Goal: Task Accomplishment & Management: Complete application form

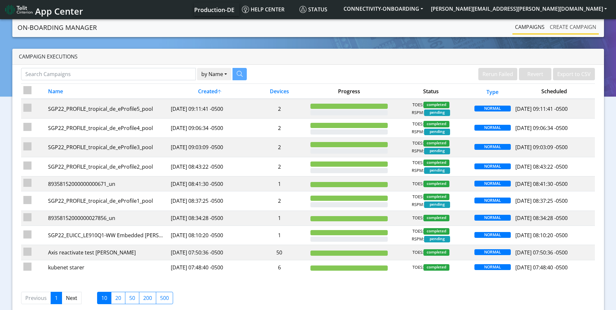
click at [571, 22] on link "Create campaign" at bounding box center [573, 26] width 52 height 13
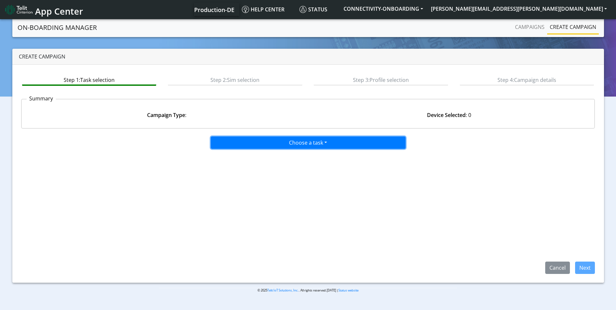
click at [293, 138] on button "Choose a task" at bounding box center [308, 142] width 195 height 12
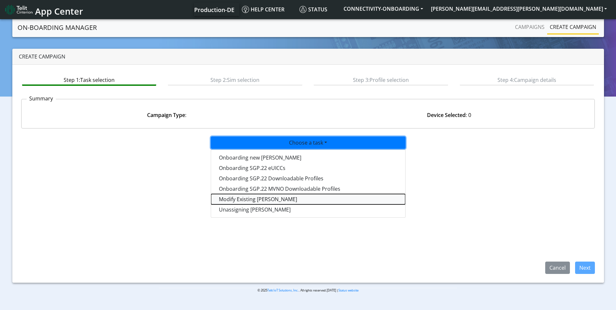
click at [262, 201] on taskiotp-dropdown "Modify Existing SIMs" at bounding box center [308, 199] width 194 height 10
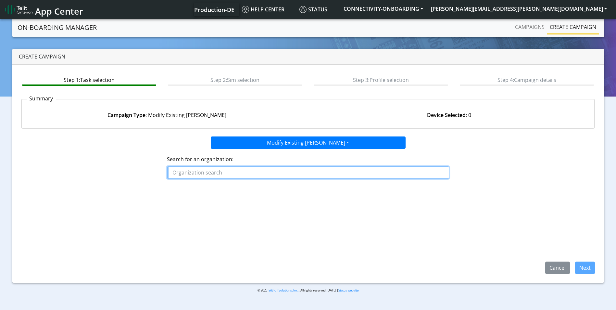
click at [227, 174] on input "text" at bounding box center [308, 172] width 282 height 12
click at [212, 187] on button "SOLAR EDGE" at bounding box center [204, 187] width 74 height 10
type input "SOLAREDGE"
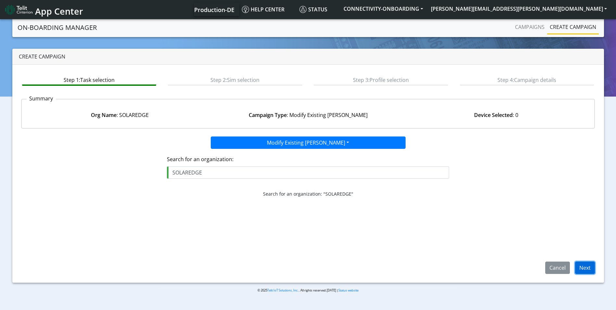
click at [591, 267] on button "Next" at bounding box center [585, 267] width 20 height 12
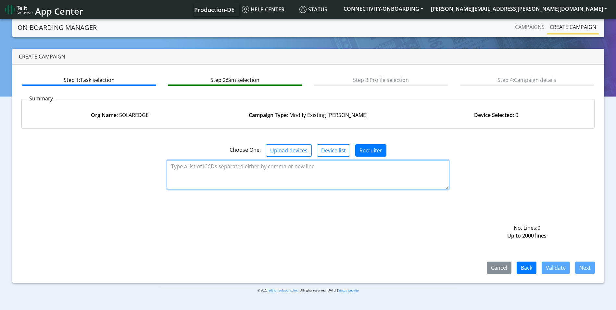
click at [255, 165] on textarea at bounding box center [308, 174] width 282 height 29
paste textarea "89358152000000395386"
paste textarea "89358152000000395378"
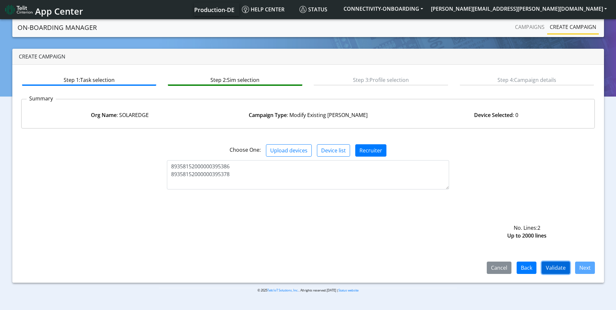
click at [555, 266] on button "Validate" at bounding box center [556, 267] width 28 height 12
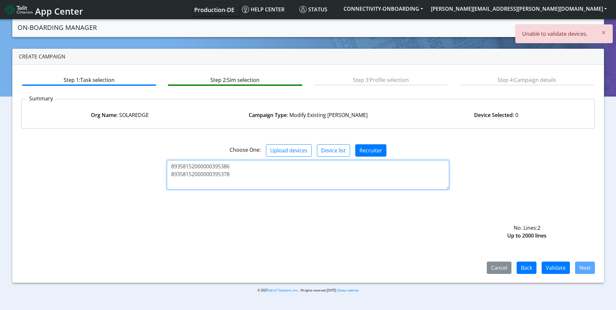
click at [309, 175] on textarea "89358152000000395386 89358152000000395378" at bounding box center [308, 174] width 282 height 29
click at [170, 164] on textarea "89358152000000395386 89358152000000395378" at bounding box center [308, 174] width 282 height 29
click at [171, 174] on textarea "89358152000000395386 89358152000000395378" at bounding box center [308, 174] width 282 height 29
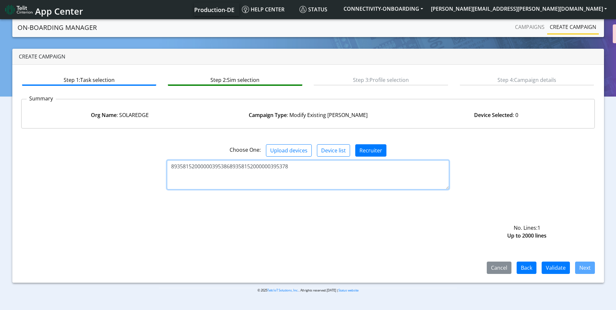
type textarea "89358152000000395386 89358152000000395378"
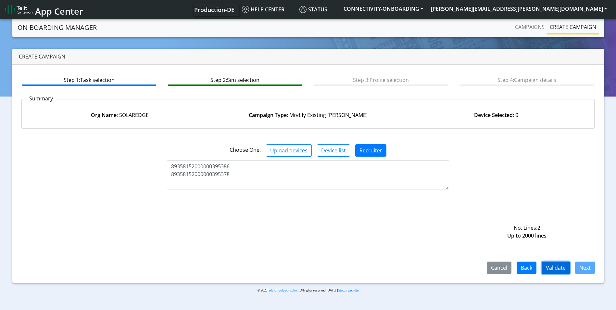
click at [558, 271] on button "Validate" at bounding box center [556, 267] width 28 height 12
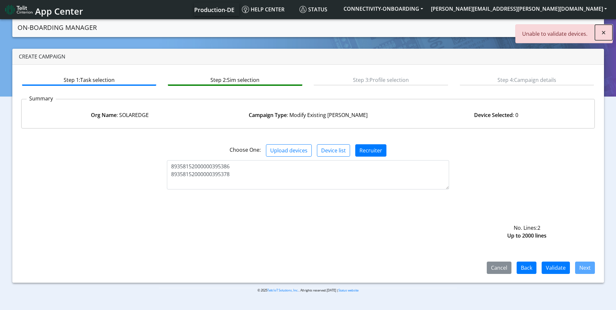
click at [604, 35] on span "×" at bounding box center [603, 32] width 5 height 11
click at [528, 268] on button "Back" at bounding box center [527, 267] width 20 height 12
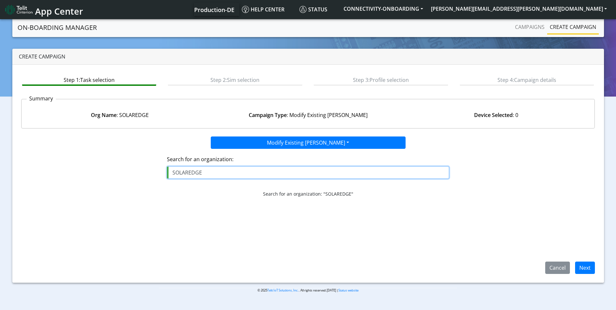
click at [282, 173] on input "SOLAREDGE" at bounding box center [308, 172] width 282 height 12
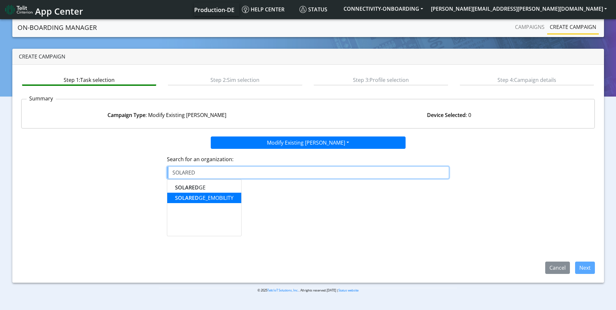
click at [216, 197] on ngb-highlight "SOLARED GE_EMOBILITY" at bounding box center [204, 197] width 58 height 7
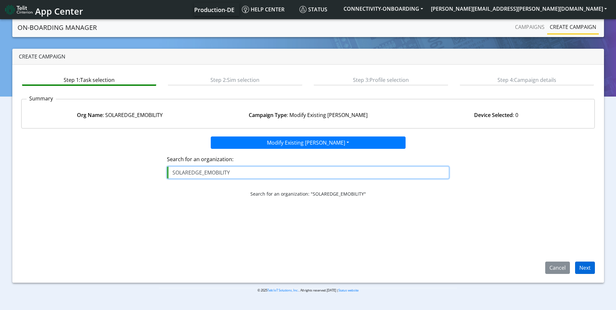
type input "SOLAREDGE_EMOBILITY"
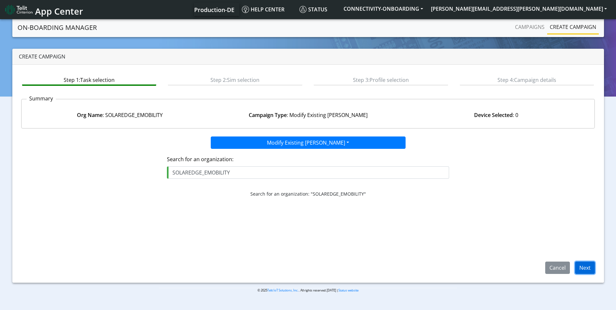
click at [590, 267] on button "Next" at bounding box center [585, 267] width 20 height 12
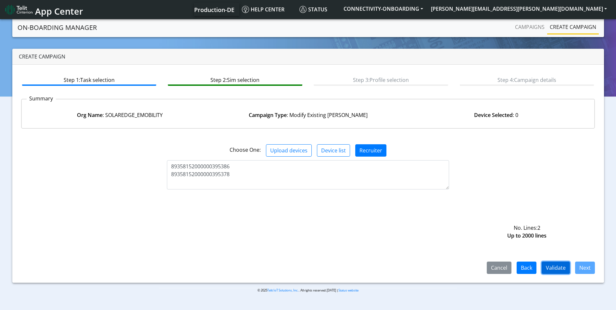
click at [561, 268] on button "Validate" at bounding box center [556, 267] width 28 height 12
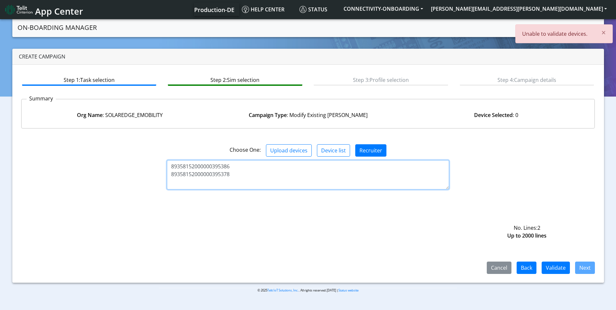
click at [398, 171] on textarea "89358152000000395386 89358152000000395378" at bounding box center [308, 174] width 282 height 29
drag, startPoint x: 236, startPoint y: 175, endPoint x: 152, endPoint y: 135, distance: 92.8
click at [152, 135] on div "Choose One: Upload devices Device list Recruiter 89358152000000395386 893581520…" at bounding box center [308, 204] width 574 height 140
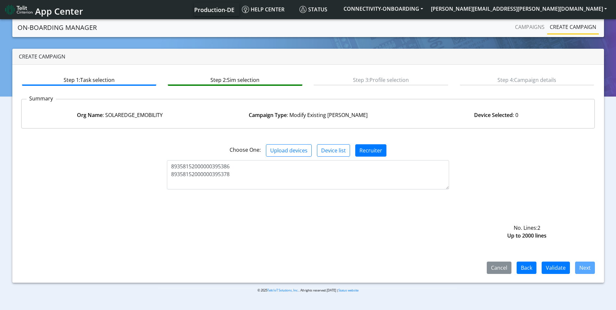
click at [152, 135] on div "Choose One: Upload devices Device list Recruiter" at bounding box center [308, 148] width 584 height 28
click at [604, 6] on button "[PERSON_NAME][EMAIL_ADDRESS][PERSON_NAME][DOMAIN_NAME]" at bounding box center [519, 9] width 184 height 12
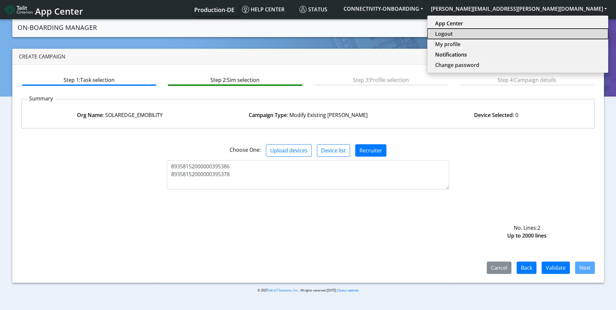
click at [550, 34] on button "Logout" at bounding box center [517, 34] width 181 height 10
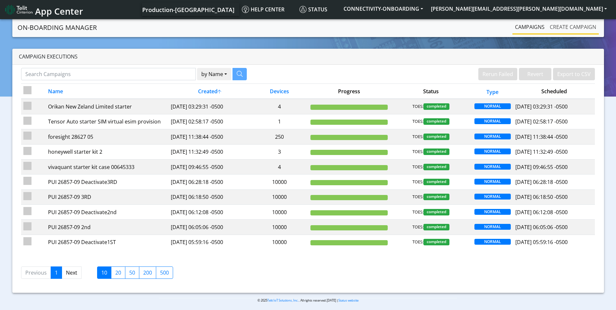
click at [571, 29] on link "Create campaign" at bounding box center [573, 26] width 52 height 13
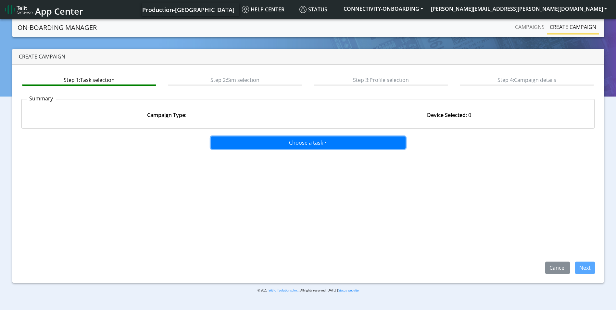
click at [352, 141] on button "Choose a task" at bounding box center [308, 142] width 195 height 12
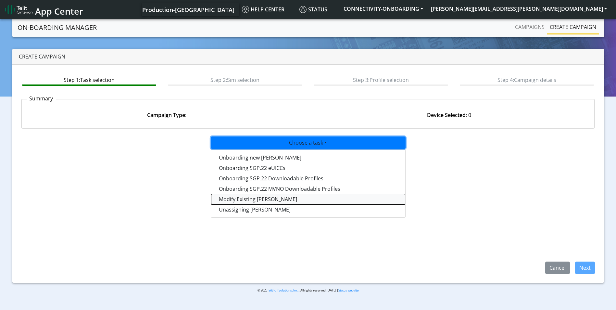
click at [271, 199] on taskiotp-dropdown "Modify Existing SIMs" at bounding box center [308, 199] width 194 height 10
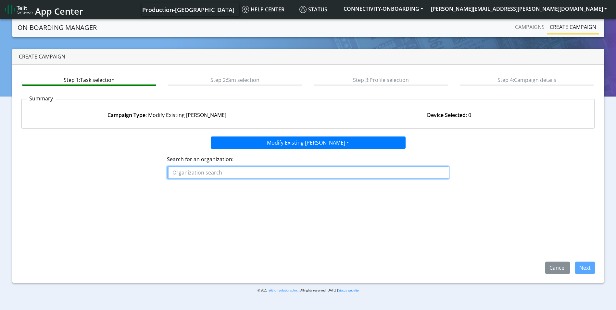
click at [239, 173] on input "text" at bounding box center [308, 172] width 282 height 12
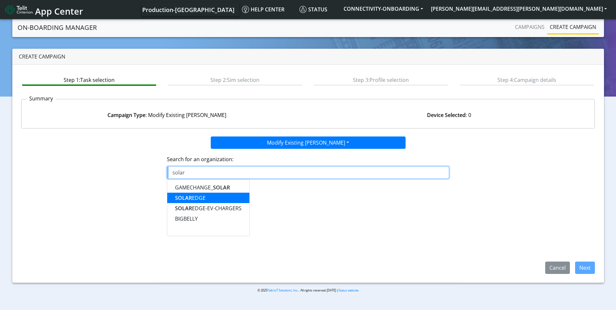
click at [217, 195] on button "SOLAR EDGE" at bounding box center [208, 198] width 82 height 10
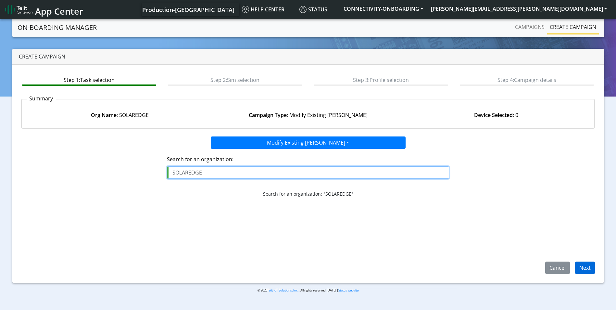
type input "SOLAREDGE"
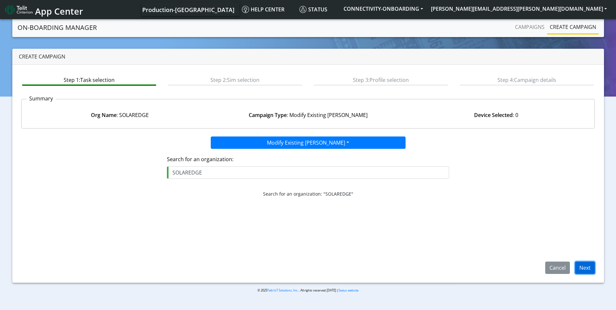
click at [579, 266] on button "Next" at bounding box center [585, 267] width 20 height 12
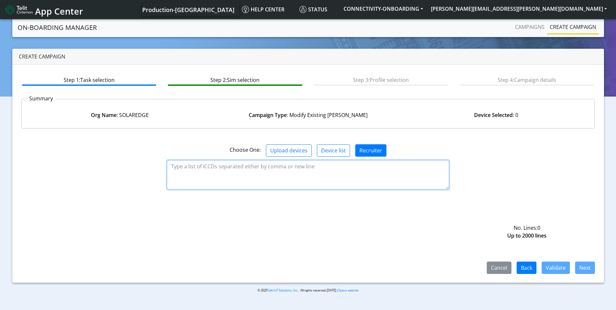
click at [297, 170] on textarea at bounding box center [308, 174] width 282 height 29
paste textarea "89358152000000395386 89358152000000395378"
type textarea "89358152000000395386 89358152000000395378"
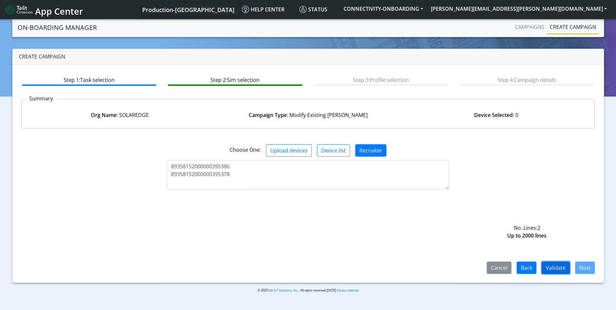
click at [557, 267] on button "Validate" at bounding box center [556, 267] width 28 height 12
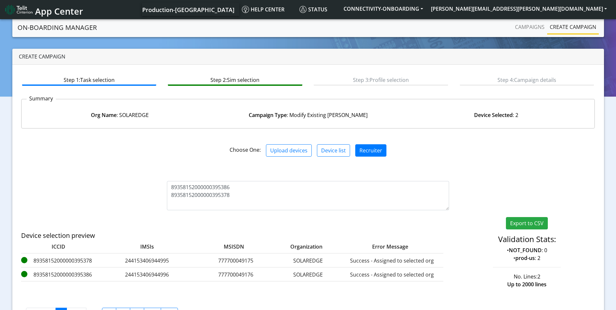
scroll to position [27, 0]
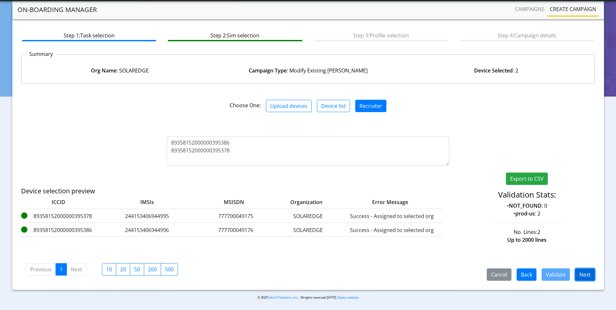
click at [583, 275] on button "Next" at bounding box center [585, 274] width 20 height 12
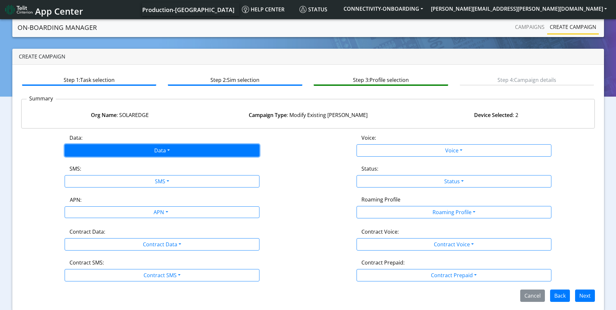
click at [163, 155] on button "Data" at bounding box center [162, 150] width 195 height 12
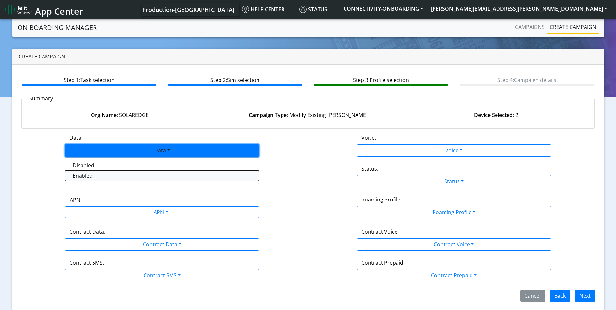
click at [125, 177] on button "Enabled" at bounding box center [162, 175] width 194 height 10
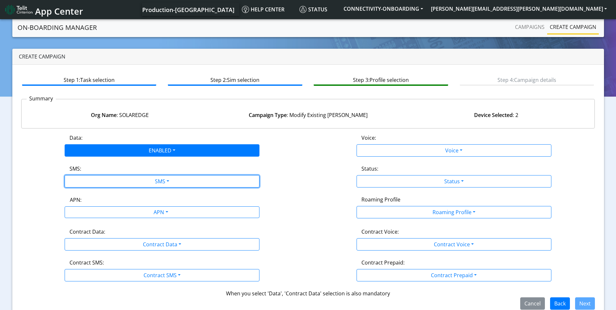
click at [125, 177] on button "SMS" at bounding box center [162, 181] width 195 height 12
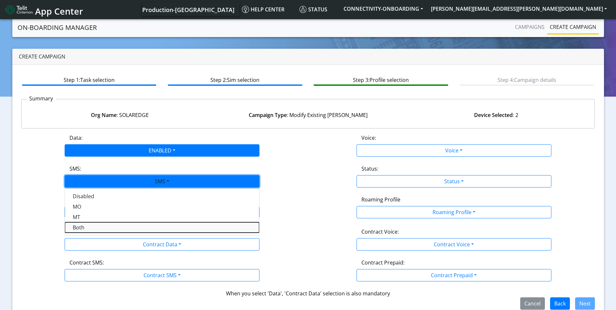
click at [94, 225] on button "Both" at bounding box center [162, 227] width 194 height 10
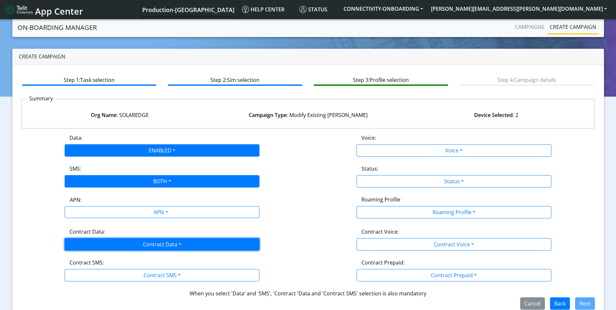
click at [132, 242] on button "Contract Data" at bounding box center [162, 244] width 195 height 12
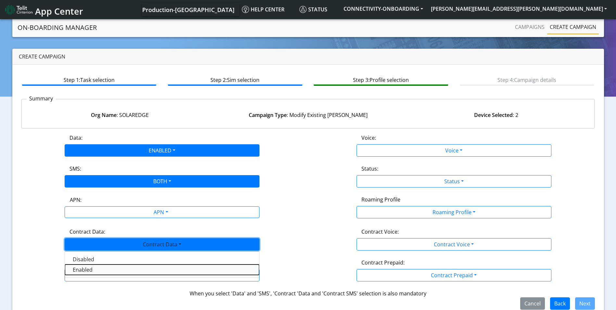
click at [97, 267] on Dataenabled-dropdown "Enabled" at bounding box center [162, 269] width 194 height 10
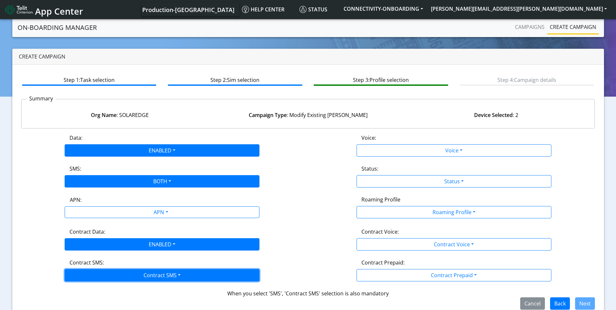
click at [98, 275] on button "Contract SMS" at bounding box center [162, 275] width 195 height 12
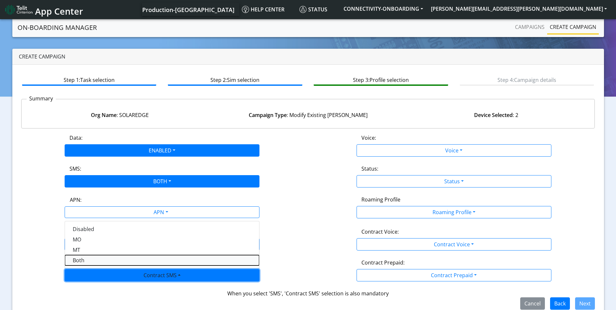
click at [96, 263] on SMSboth-dropdown "Both" at bounding box center [162, 260] width 194 height 10
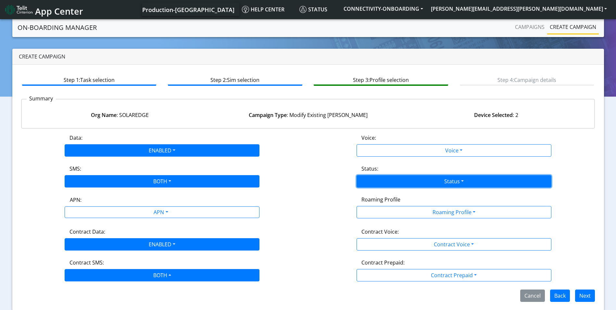
click at [442, 178] on button "Status" at bounding box center [453, 181] width 195 height 12
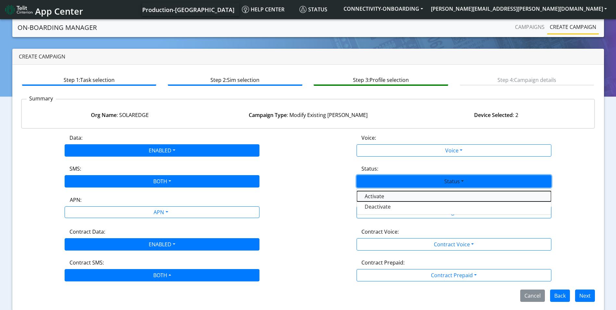
click at [411, 193] on button "Activate" at bounding box center [454, 196] width 194 height 10
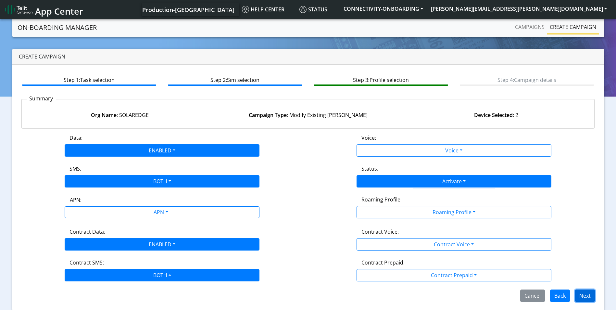
click at [591, 293] on button "Next" at bounding box center [585, 295] width 20 height 12
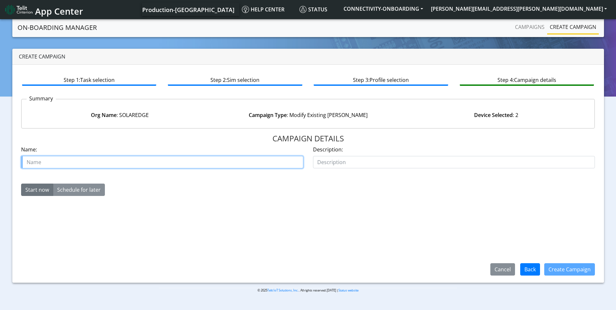
click at [192, 164] on input "text" at bounding box center [162, 162] width 282 height 12
paste input "00646724"
type input "solaredge case00646724"
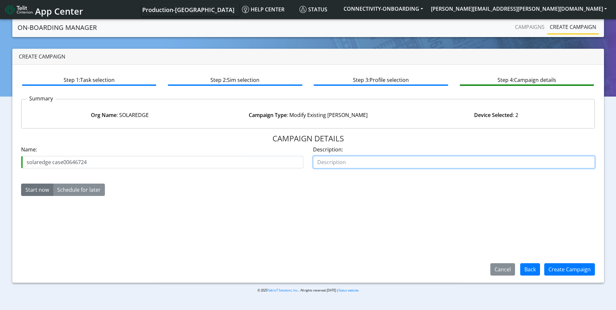
click at [359, 163] on input "text" at bounding box center [454, 162] width 282 height 12
type input "activate"
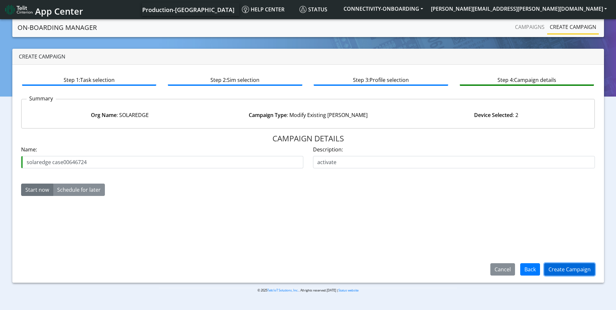
click at [565, 267] on button "Create Campaign" at bounding box center [569, 269] width 51 height 12
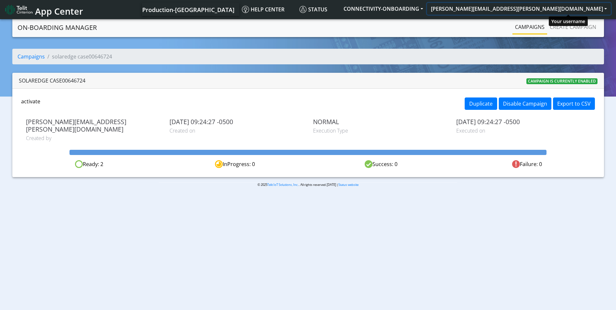
click at [605, 9] on button "[PERSON_NAME][EMAIL_ADDRESS][PERSON_NAME][DOMAIN_NAME]" at bounding box center [519, 9] width 184 height 12
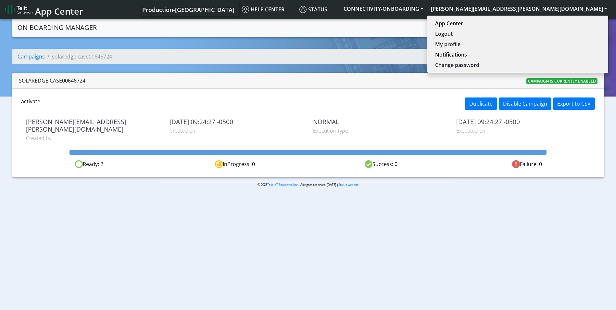
click at [498, 41] on section "On-Boarding Manager Campaigns Create campaign Campaigns solaredge case00646724 …" at bounding box center [308, 107] width 616 height 179
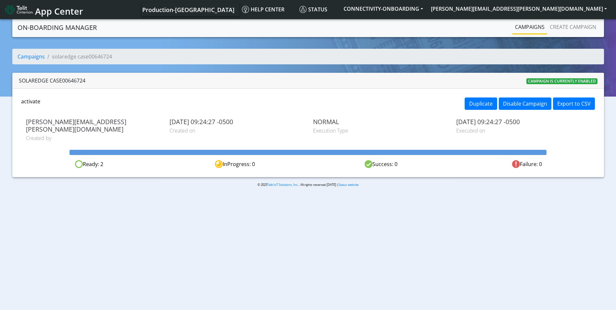
click at [542, 30] on link "Campaigns" at bounding box center [529, 26] width 35 height 13
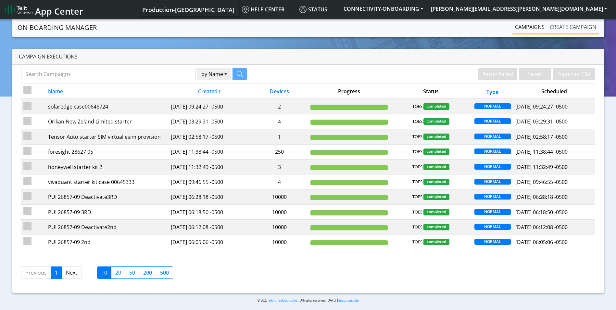
click at [592, 25] on link "Create campaign" at bounding box center [573, 26] width 52 height 13
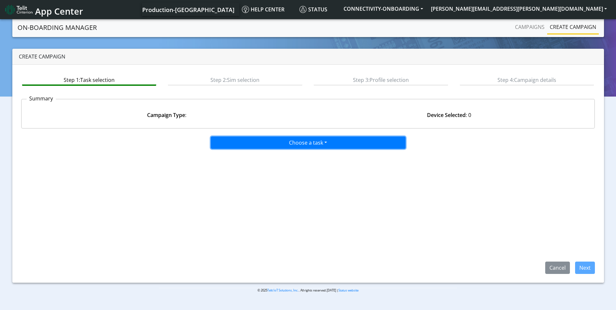
click at [384, 141] on button "Choose a task" at bounding box center [308, 142] width 195 height 12
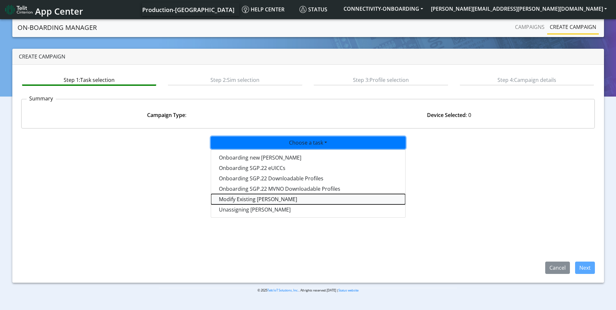
click at [264, 202] on taskiotp-dropdown "Modify Existing [PERSON_NAME]" at bounding box center [308, 199] width 194 height 10
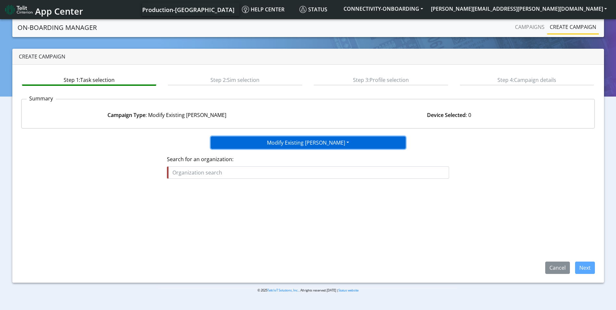
click at [367, 145] on button "Modify Existing [PERSON_NAME]" at bounding box center [308, 142] width 195 height 12
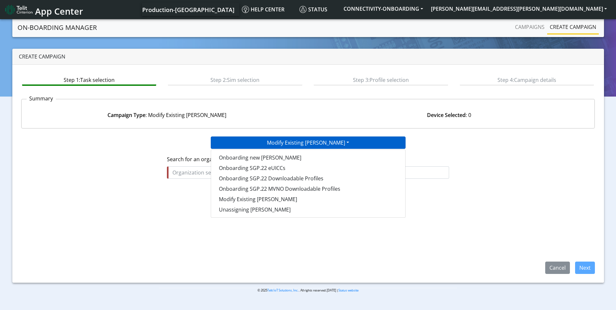
click at [234, 215] on div "Onboarding new SIMs Onboarding SGP.22 eUICCs Onboarding SGP.22 Downloadable Pro…" at bounding box center [308, 183] width 195 height 68
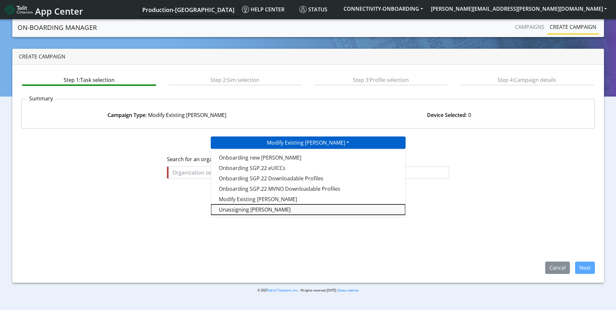
click at [234, 213] on taskunassign-dropdown "Unassigning [PERSON_NAME]" at bounding box center [308, 209] width 194 height 10
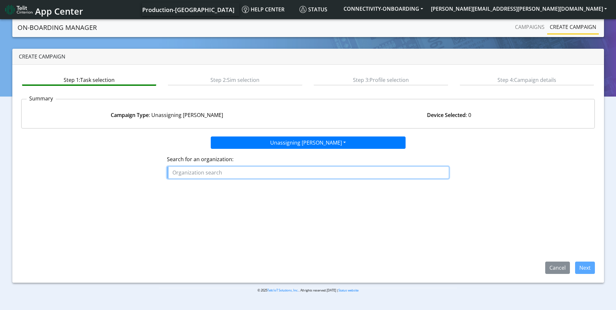
click at [211, 173] on input "text" at bounding box center [308, 172] width 282 height 12
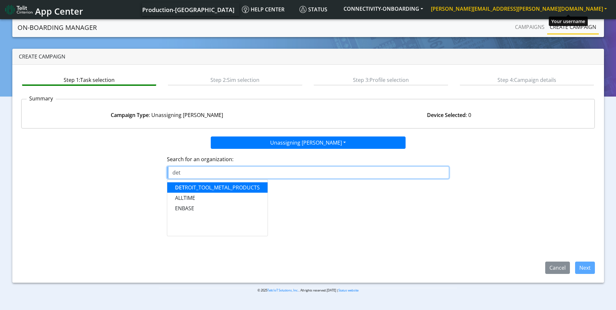
type input "det"
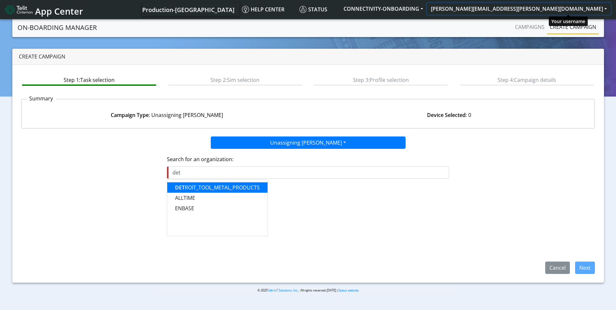
click at [602, 6] on button "[PERSON_NAME][EMAIL_ADDRESS][PERSON_NAME][DOMAIN_NAME]" at bounding box center [519, 9] width 184 height 12
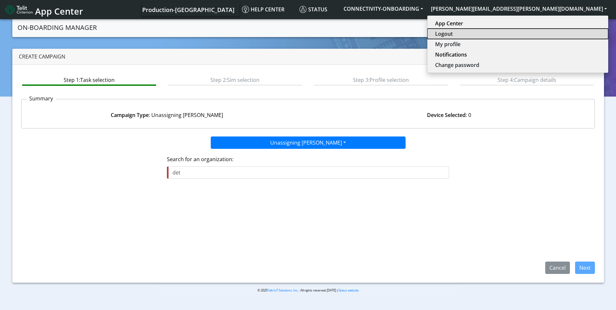
click at [544, 33] on button "Logout" at bounding box center [517, 34] width 181 height 10
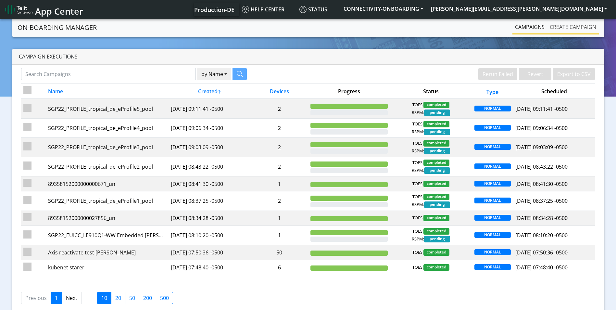
click at [576, 29] on link "Create campaign" at bounding box center [573, 26] width 52 height 13
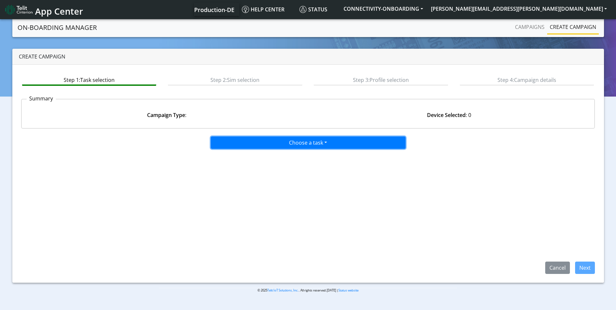
click at [298, 140] on button "Choose a task" at bounding box center [308, 142] width 195 height 12
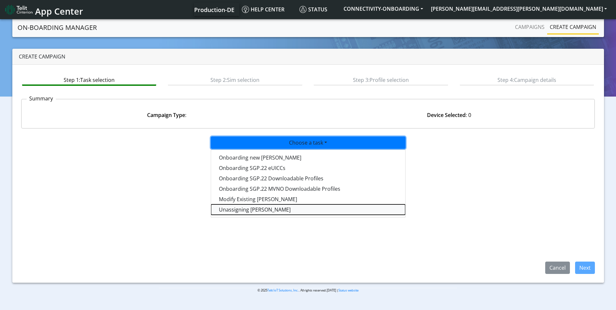
click at [271, 208] on taskunassign-dropdown "Unassigning [PERSON_NAME]" at bounding box center [308, 209] width 194 height 10
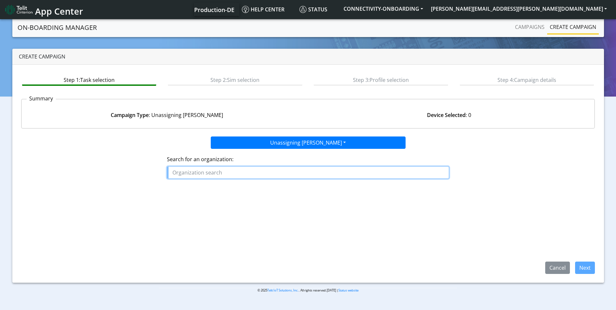
click at [246, 169] on input "text" at bounding box center [308, 172] width 282 height 12
click at [213, 186] on button "DET ECTRONIC" at bounding box center [196, 187] width 58 height 10
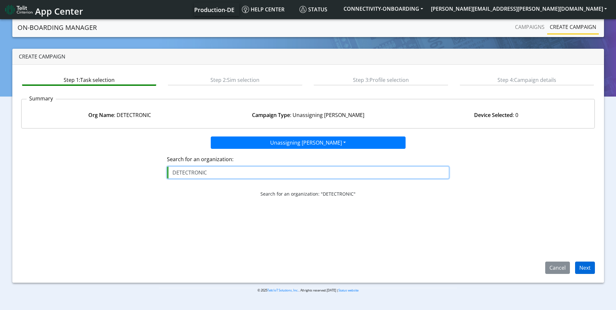
type input "DETECTRONIC"
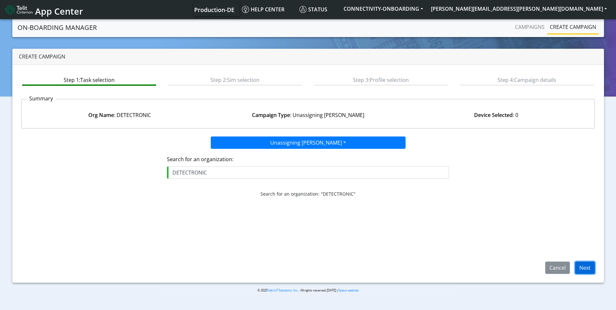
click at [592, 269] on button "Next" at bounding box center [585, 267] width 20 height 12
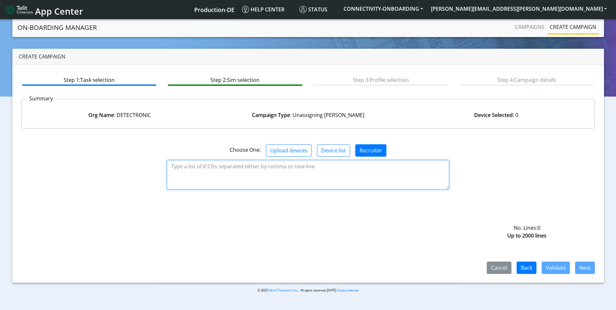
click at [281, 169] on textarea at bounding box center [308, 174] width 282 height 29
paste textarea "89358151000034904741"
type textarea "89358151000034904741"
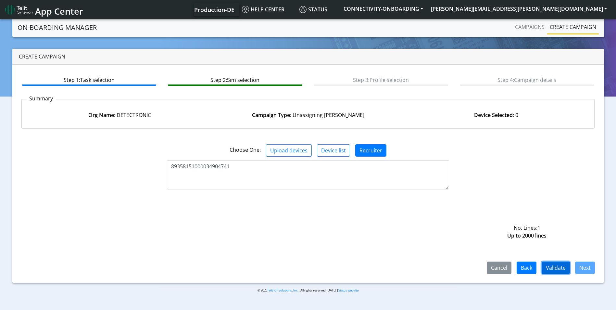
click at [555, 266] on button "Validate" at bounding box center [556, 267] width 28 height 12
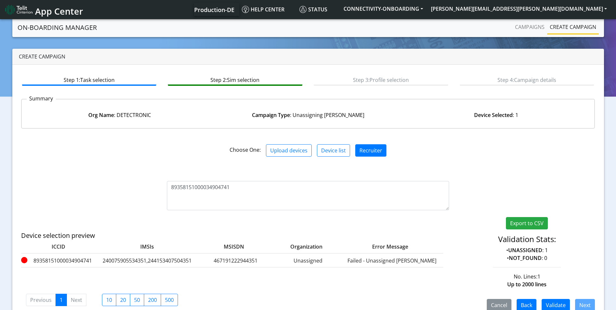
scroll to position [13, 0]
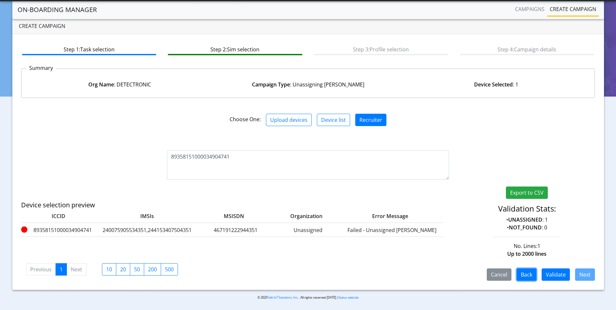
drag, startPoint x: 530, startPoint y: 273, endPoint x: 566, endPoint y: 232, distance: 55.0
click at [566, 232] on div "Choose One: Upload devices Device list Recruiter 89358151000034904741 Export to…" at bounding box center [308, 192] width 574 height 178
click at [530, 273] on button "Back" at bounding box center [527, 274] width 20 height 12
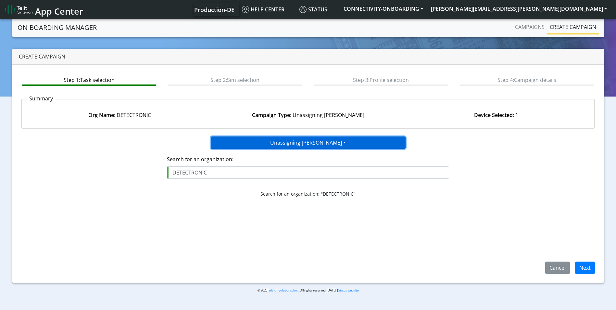
click at [313, 143] on button "Unassigning [PERSON_NAME]" at bounding box center [308, 142] width 195 height 12
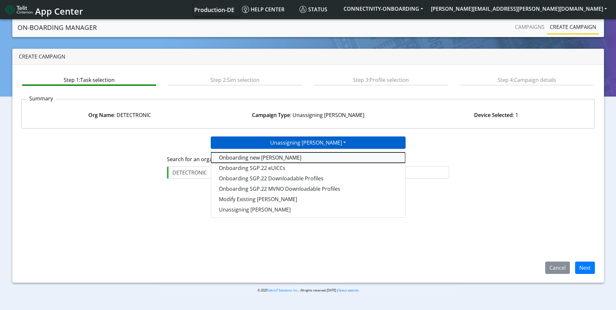
click at [292, 155] on tasktoes-dropdown "Onboarding new [PERSON_NAME]" at bounding box center [308, 157] width 194 height 10
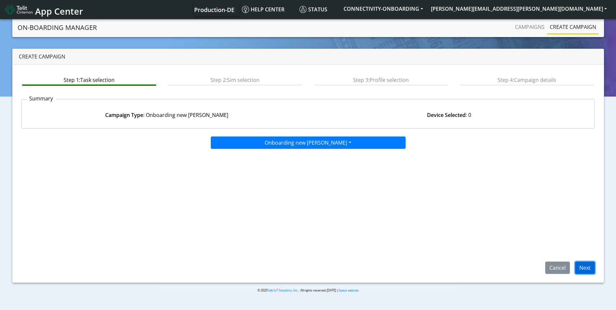
click at [591, 263] on button "Next" at bounding box center [585, 267] width 20 height 12
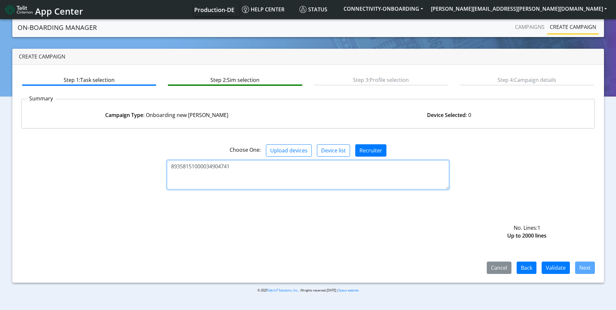
click at [262, 165] on textarea "89358151000034904741" at bounding box center [308, 174] width 282 height 29
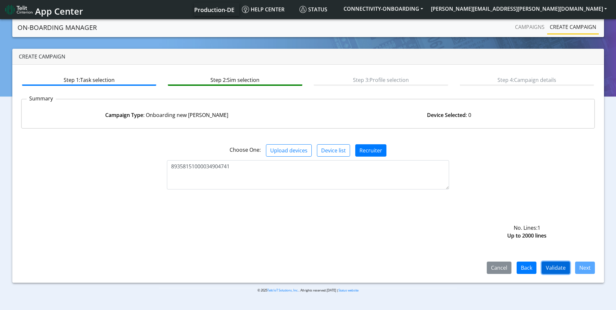
click at [554, 266] on button "Validate" at bounding box center [556, 267] width 28 height 12
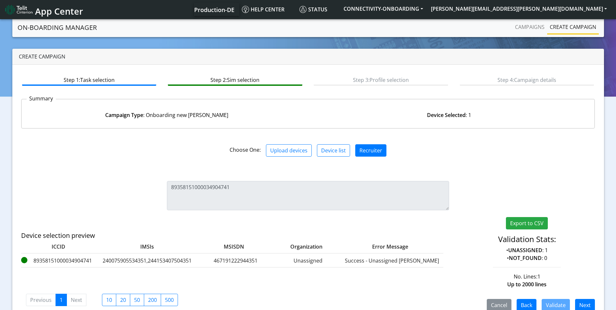
scroll to position [13, 0]
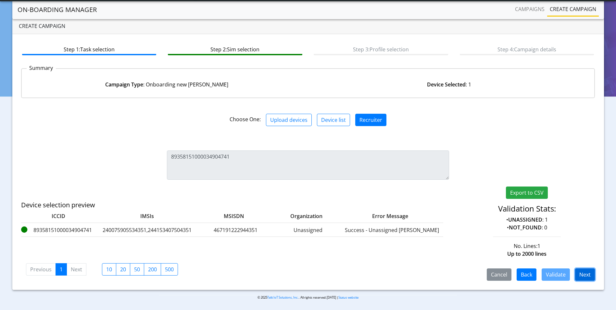
click at [580, 271] on button "Next" at bounding box center [585, 274] width 20 height 12
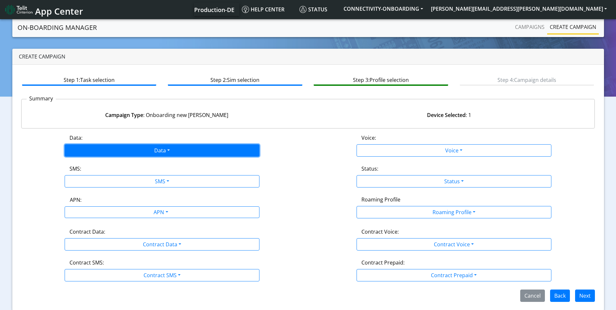
click at [146, 150] on button "Data" at bounding box center [162, 150] width 195 height 12
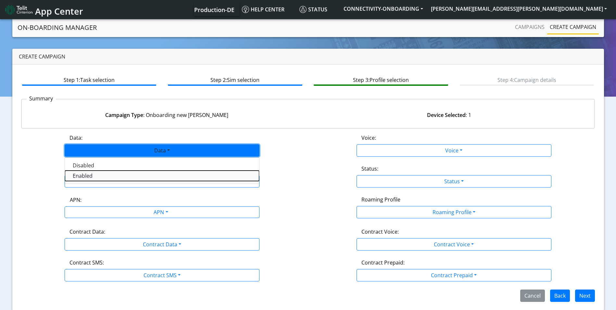
click at [142, 173] on button "Enabled" at bounding box center [162, 175] width 194 height 10
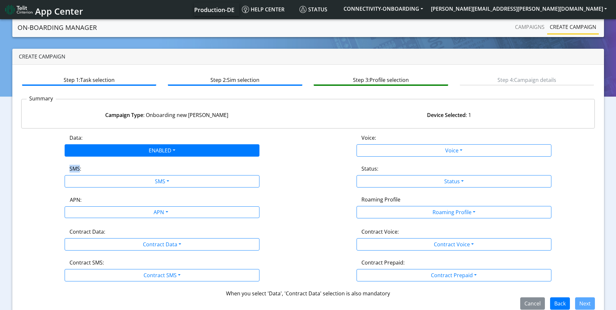
click at [142, 173] on div "SMS:" at bounding box center [162, 170] width 194 height 10
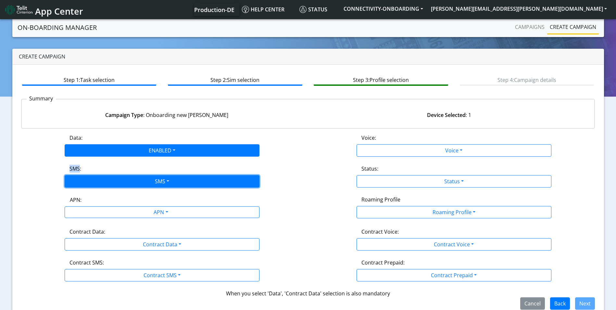
drag, startPoint x: 142, startPoint y: 173, endPoint x: 139, endPoint y: 183, distance: 10.5
click at [139, 183] on button "SMS" at bounding box center [162, 181] width 195 height 12
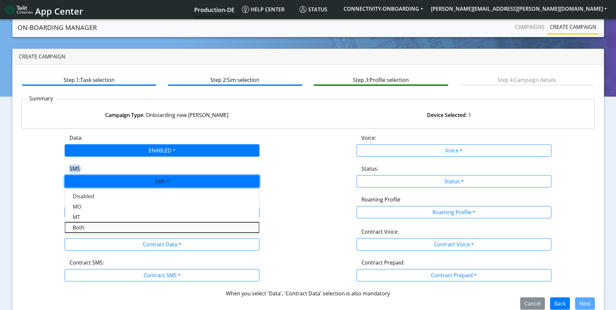
click at [101, 226] on button "Both" at bounding box center [162, 227] width 194 height 10
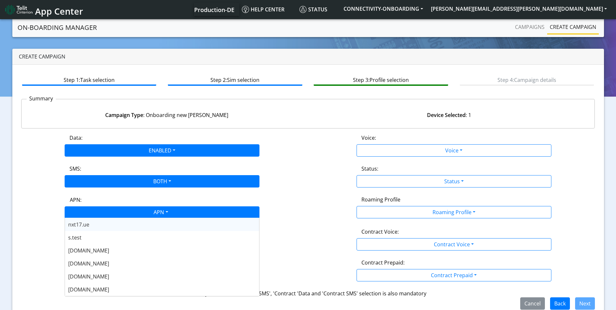
click at [120, 211] on div "APN" at bounding box center [160, 212] width 206 height 13
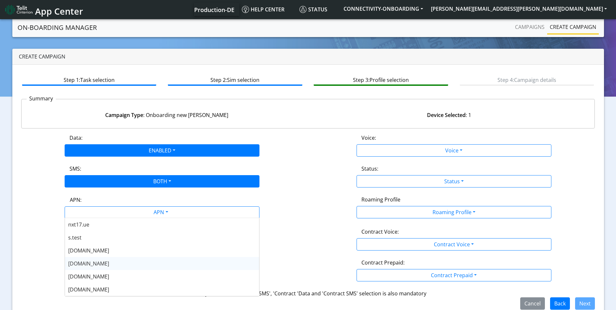
click at [93, 263] on div "[DOMAIN_NAME]" at bounding box center [162, 263] width 194 height 13
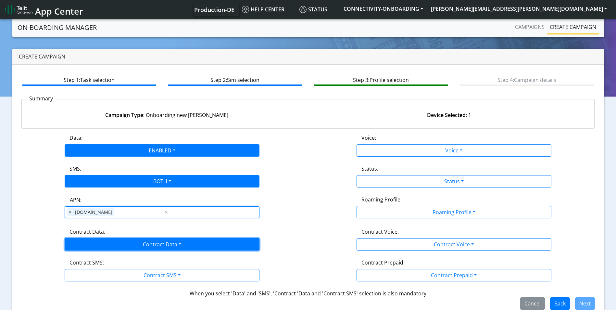
click at [119, 243] on button "Contract Data" at bounding box center [162, 244] width 195 height 12
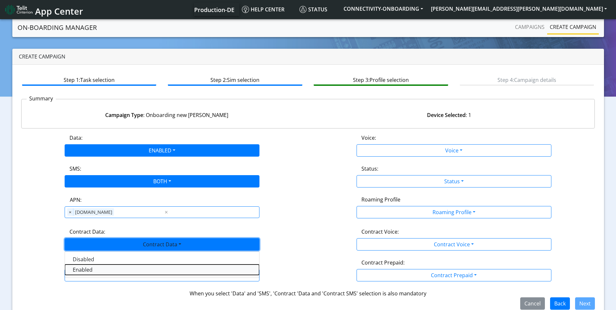
click at [90, 273] on Dataenabled-dropdown "Enabled" at bounding box center [162, 269] width 194 height 10
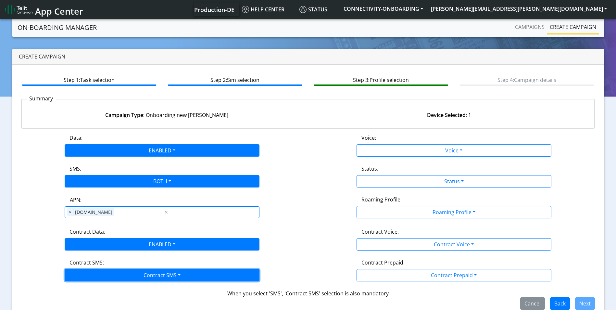
click at [93, 277] on button "Contract SMS" at bounding box center [162, 275] width 195 height 12
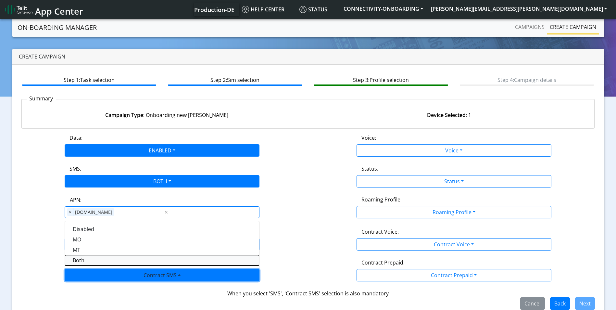
click at [94, 261] on SMSboth-dropdown "Both" at bounding box center [162, 260] width 194 height 10
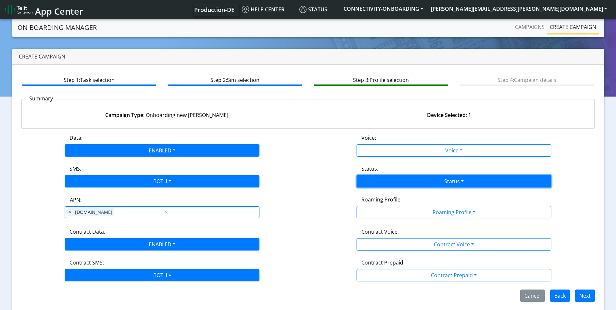
click at [438, 182] on button "Status" at bounding box center [453, 181] width 195 height 12
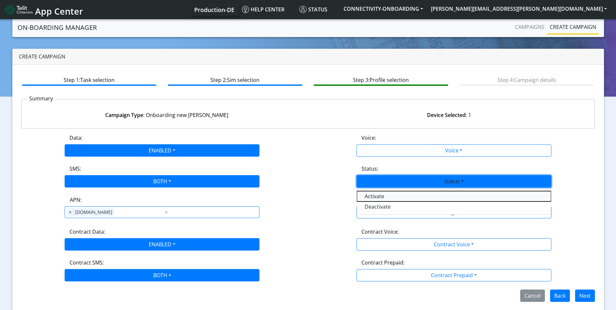
click at [412, 198] on button "Activate" at bounding box center [454, 196] width 194 height 10
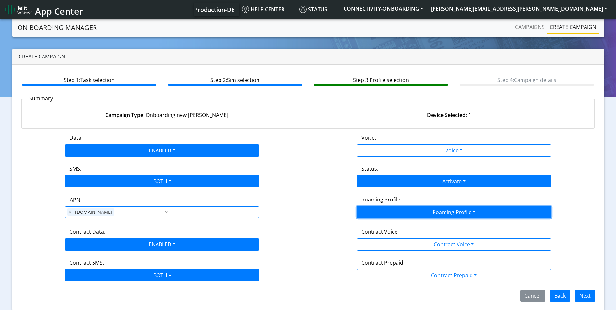
click at [432, 212] on button "Roaming Profile" at bounding box center [453, 212] width 195 height 12
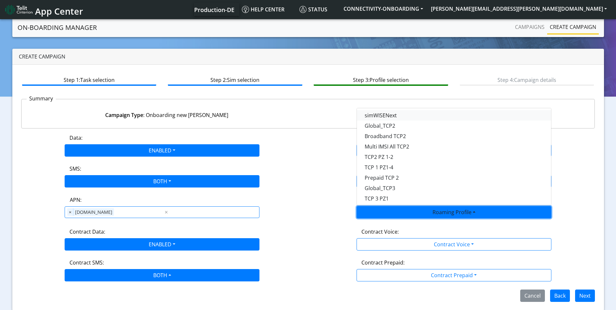
scroll to position [5, 0]
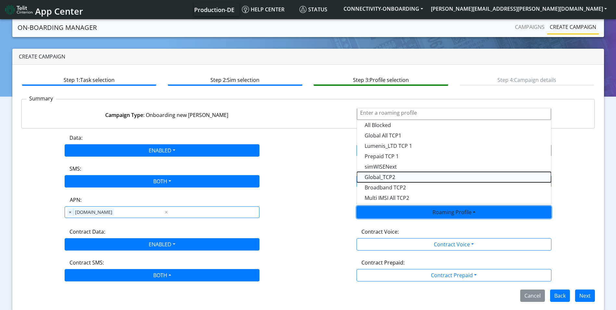
click at [404, 178] on Profile-dropdown "Global_TCP2" at bounding box center [454, 177] width 194 height 10
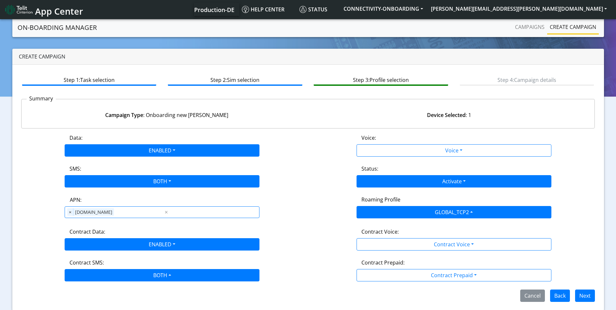
click at [571, 287] on div "Data: ENABLED Disabled Enabled Voice: Voice Disabled Enabled SMS: BOTH Disabled…" at bounding box center [308, 218] width 574 height 168
click at [587, 296] on button "Next" at bounding box center [585, 295] width 20 height 12
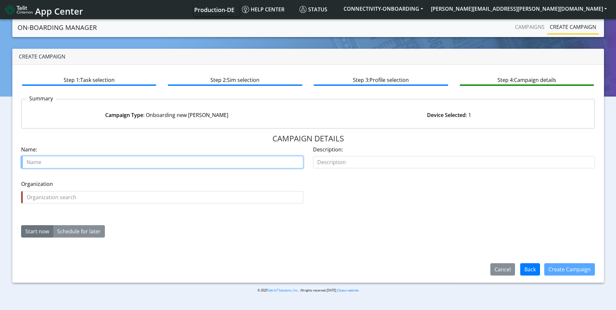
click at [164, 158] on input "text" at bounding box center [162, 162] width 282 height 12
paste input "00646735"
type input "Detechtronic case00646735"
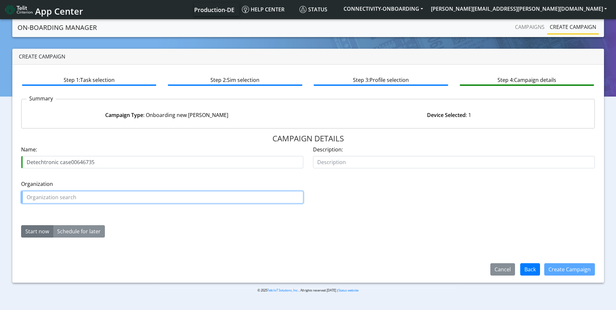
click at [217, 199] on div "Organization is required Organization" at bounding box center [162, 191] width 282 height 23
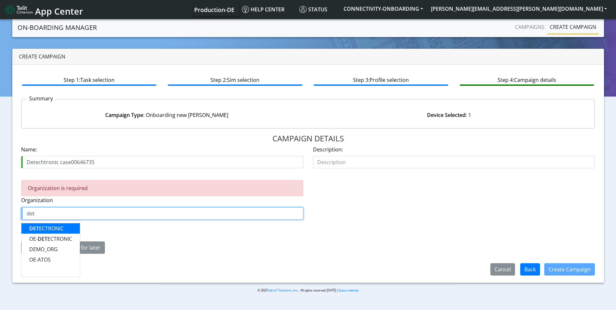
click at [62, 227] on ngb-highlight "DET ECTRONIC" at bounding box center [46, 228] width 34 height 7
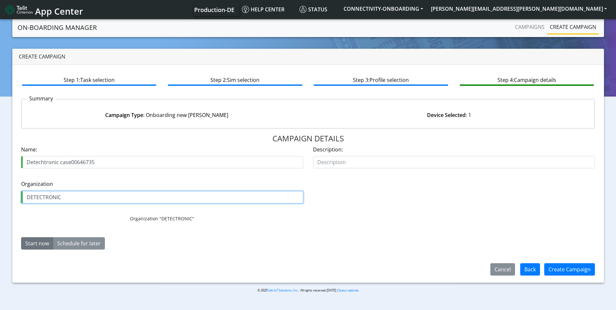
type input "DETECTRONIC"
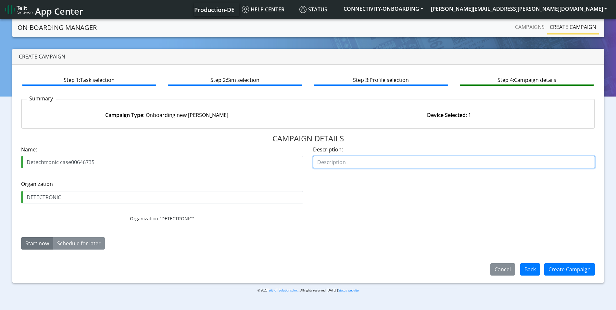
click at [388, 159] on input "text" at bounding box center [454, 162] width 282 height 12
type input "activate"
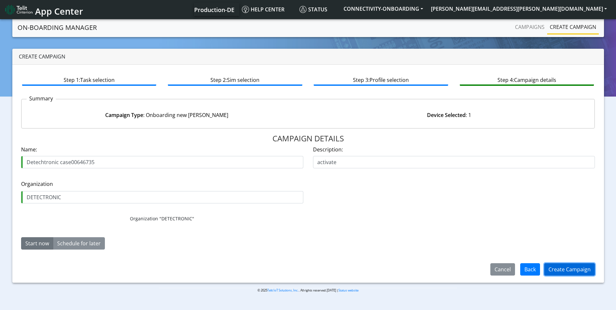
click at [580, 270] on button "Create Campaign" at bounding box center [569, 269] width 51 height 12
